Goal: Information Seeking & Learning: Learn about a topic

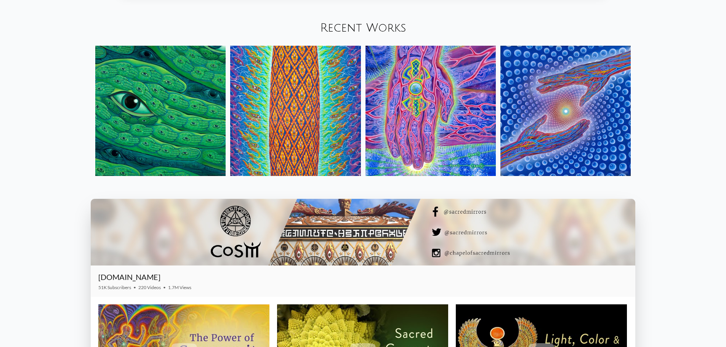
scroll to position [1079, 0]
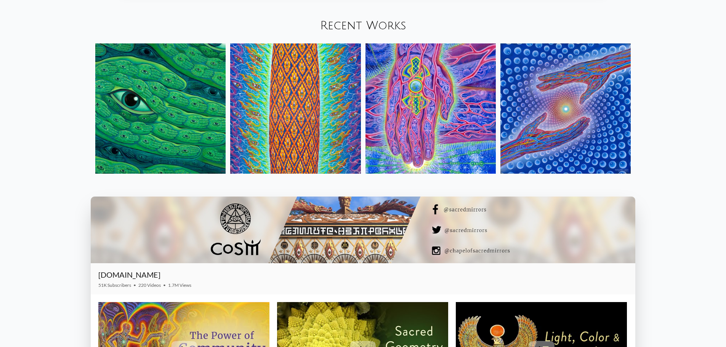
click at [573, 109] on img at bounding box center [565, 108] width 130 height 130
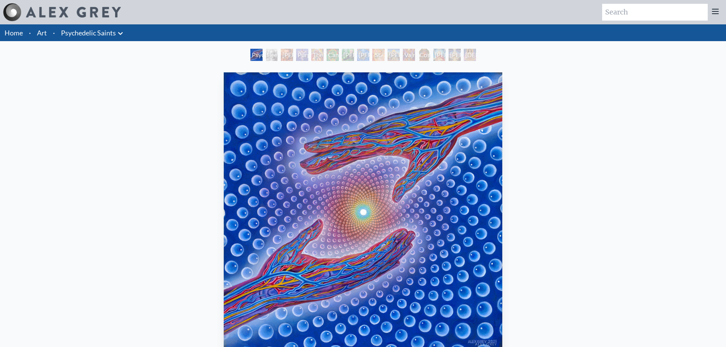
click at [371, 218] on img "1 / 15" at bounding box center [363, 211] width 279 height 278
click at [266, 50] on div "Beethoven" at bounding box center [272, 55] width 12 height 12
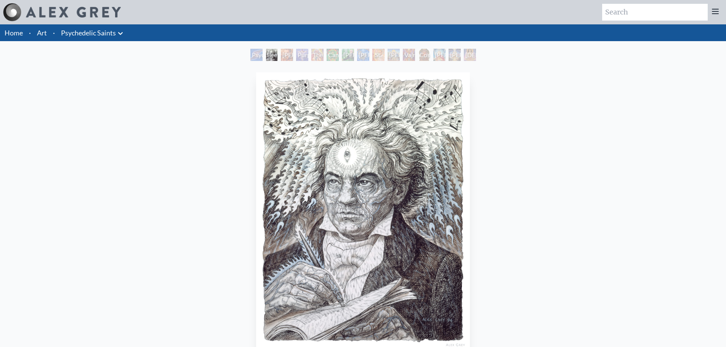
click at [250, 59] on div "Psychedelic Healing" at bounding box center [256, 55] width 12 height 12
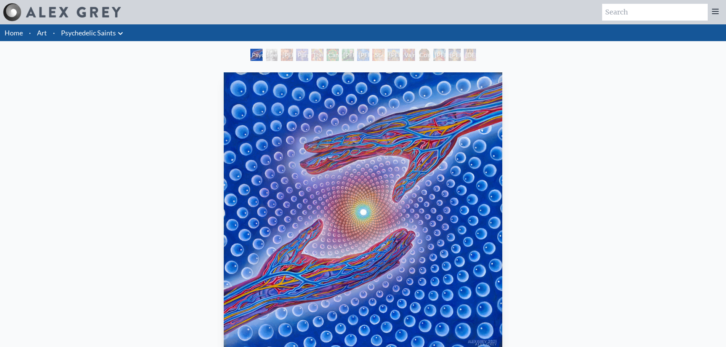
click at [288, 115] on img "1 / 15" at bounding box center [363, 211] width 279 height 278
click at [281, 56] on div "Stanislav Grof M.D., Cartographer of Consciousness" at bounding box center [287, 55] width 12 height 12
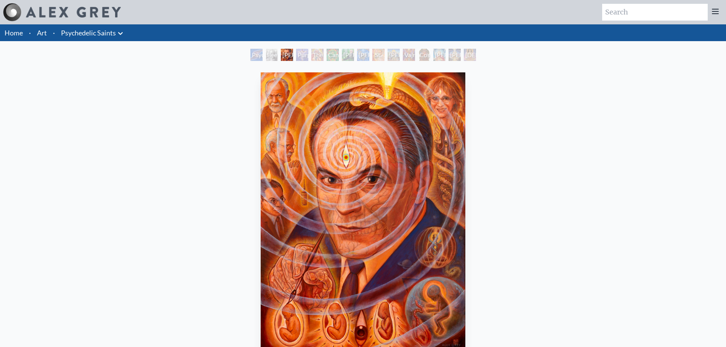
click at [360, 55] on div "Albert Hofmann & the New Eleusis" at bounding box center [363, 55] width 12 height 12
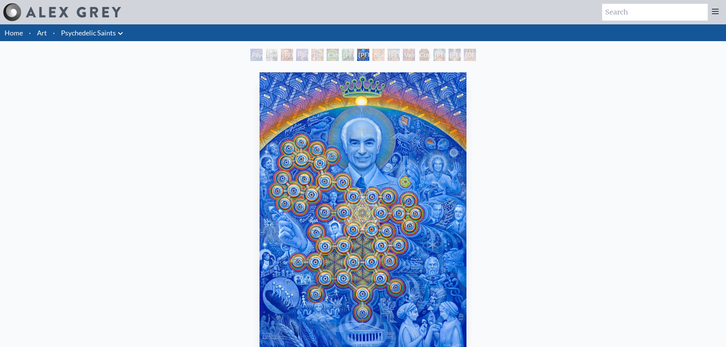
click at [293, 57] on div "Stanislav Grof M.D., Cartographer of Consciousness" at bounding box center [287, 55] width 12 height 12
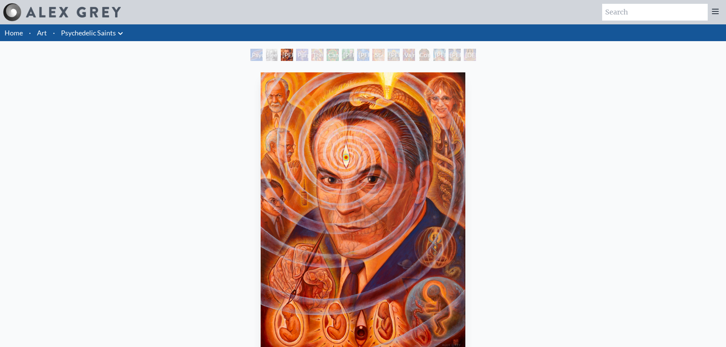
click at [364, 57] on div "Albert Hofmann & the New Eleusis" at bounding box center [363, 55] width 12 height 12
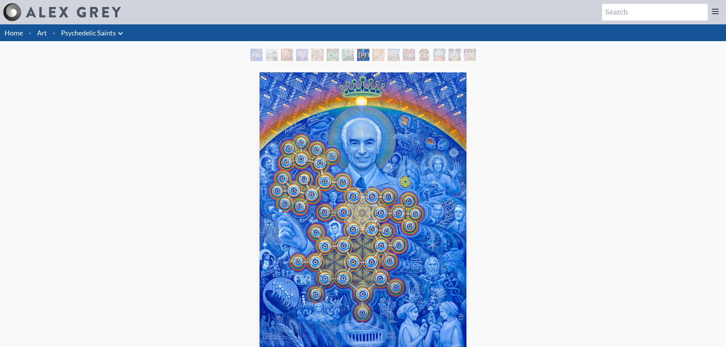
click at [424, 63] on div "Psychedelic Healing Beethoven Stanislav Grof M.D., Cartographer of Consciousnes…" at bounding box center [363, 56] width 229 height 14
click at [403, 58] on div "Vajra Guru" at bounding box center [409, 55] width 12 height 12
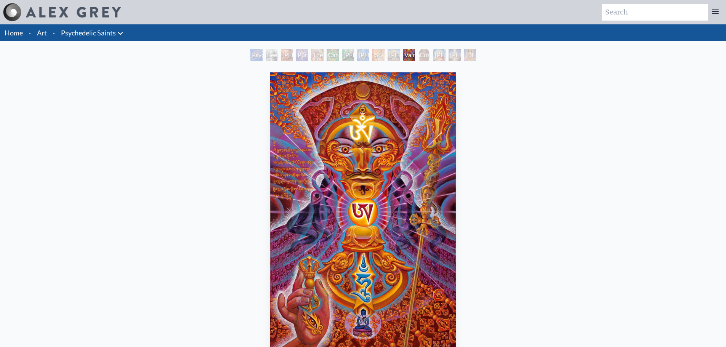
click at [415, 59] on div "Vajra Guru" at bounding box center [409, 55] width 12 height 12
click at [430, 59] on div "Cosmic Christ" at bounding box center [424, 55] width 12 height 12
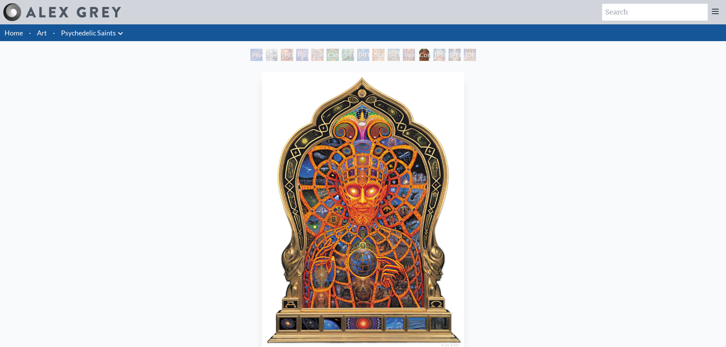
click at [449, 58] on div "Adi Da" at bounding box center [454, 55] width 12 height 12
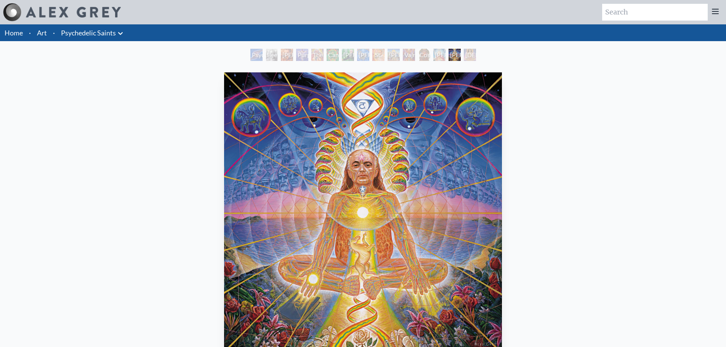
click at [95, 44] on div "Home · Art · Psychedelic Saints Anatomical Drawings" at bounding box center [363, 236] width 726 height 424
click at [102, 33] on link "Psychedelic Saints" at bounding box center [88, 32] width 55 height 11
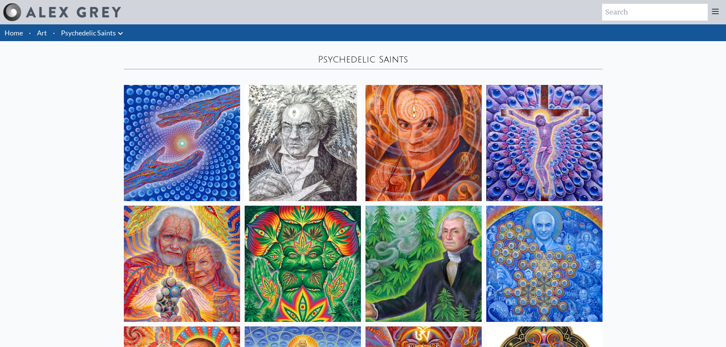
click at [22, 34] on link "Home" at bounding box center [14, 33] width 18 height 8
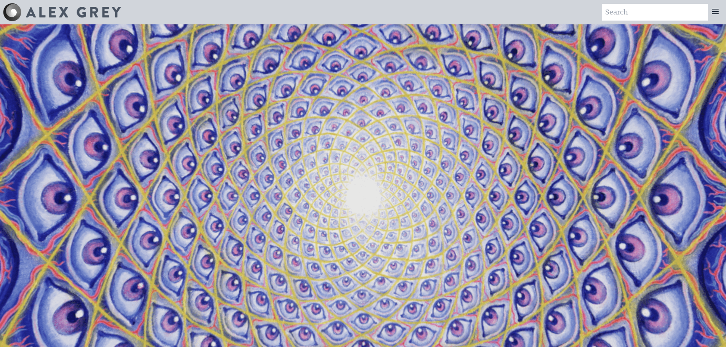
click at [717, 12] on icon at bounding box center [715, 11] width 9 height 9
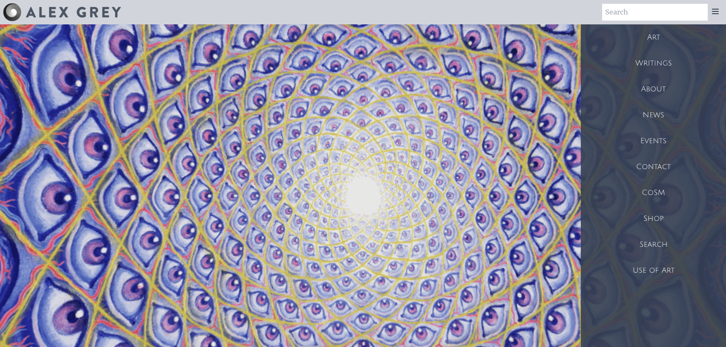
click at [647, 45] on div "Art" at bounding box center [653, 37] width 145 height 26
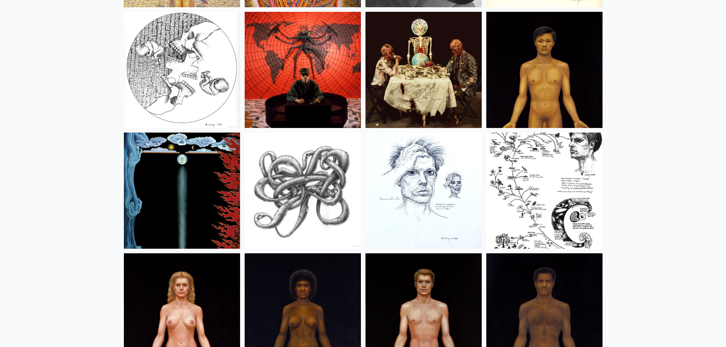
scroll to position [10104, 0]
